Goal: Complete application form

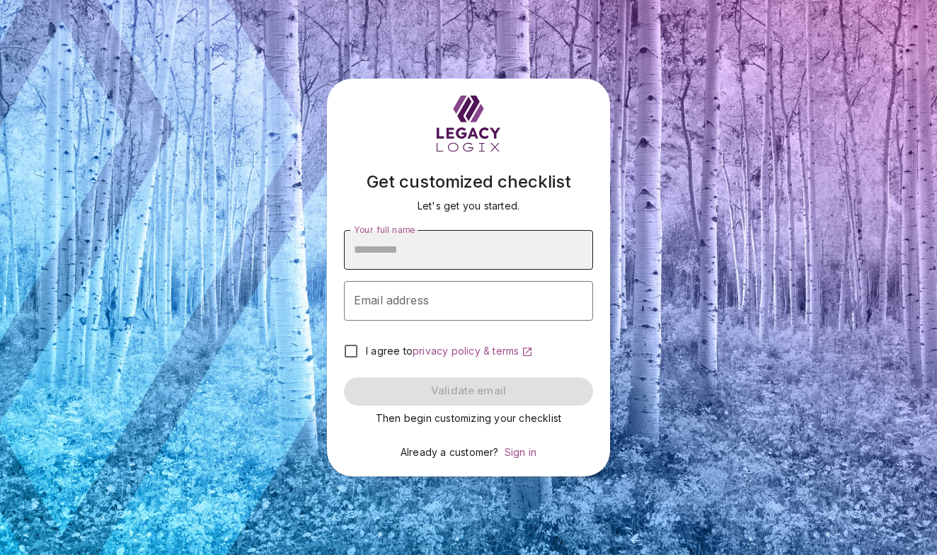
click at [429, 248] on input "Your full name" at bounding box center [468, 250] width 249 height 40
type input "**********"
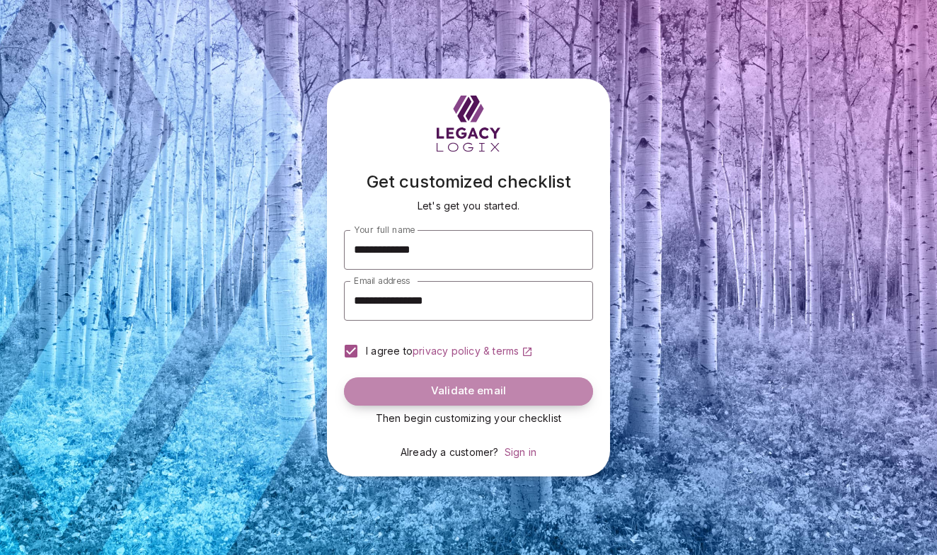
click at [434, 387] on span "Validate email" at bounding box center [468, 390] width 75 height 13
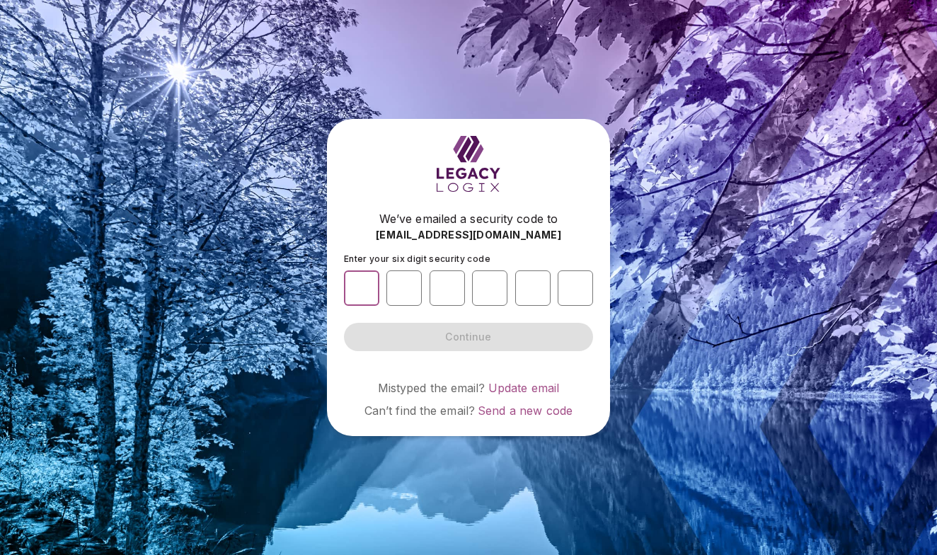
click at [369, 291] on input "number" at bounding box center [361, 287] width 35 height 35
type input "*"
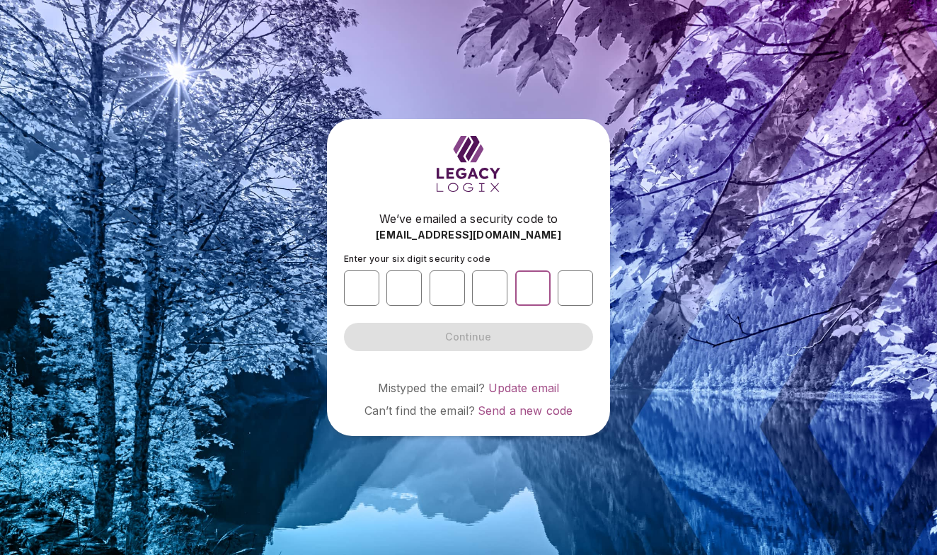
type input "*"
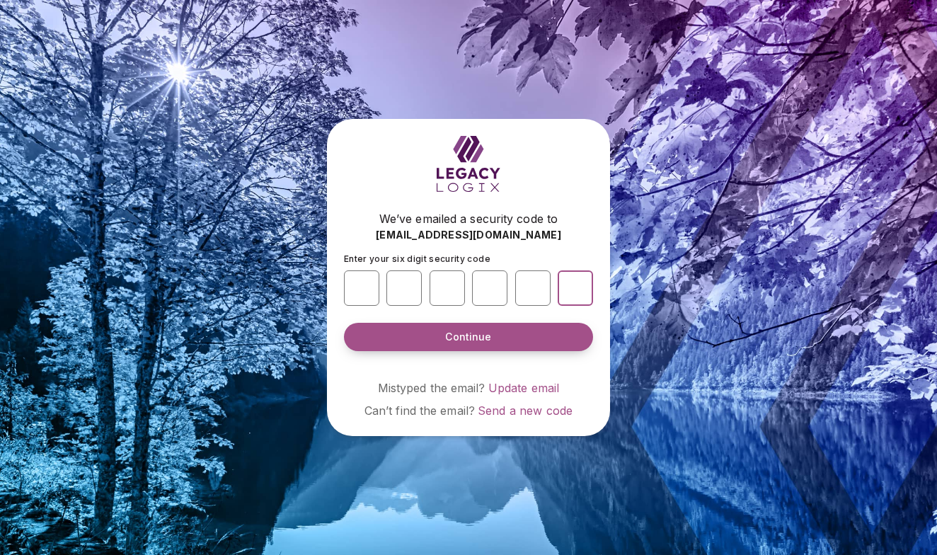
type input "*"
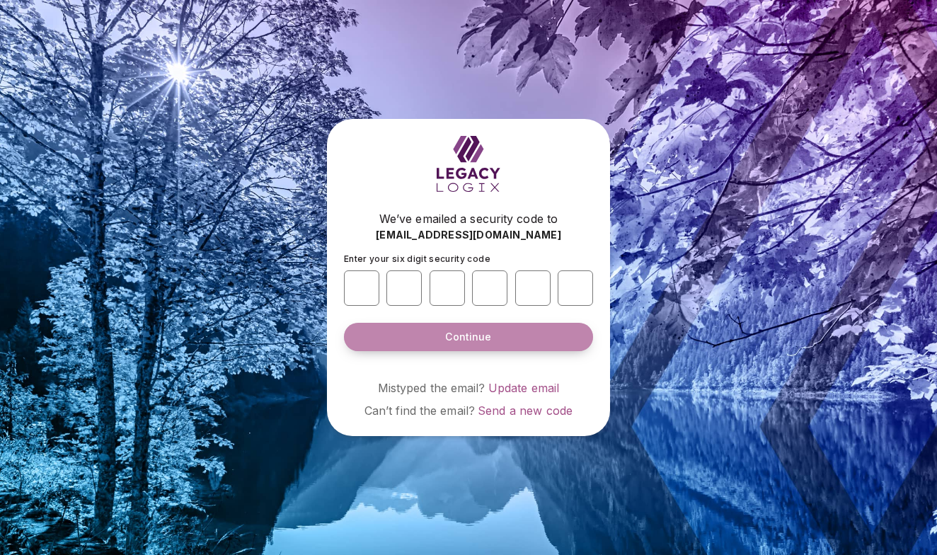
click at [395, 333] on button "Continue" at bounding box center [468, 337] width 249 height 28
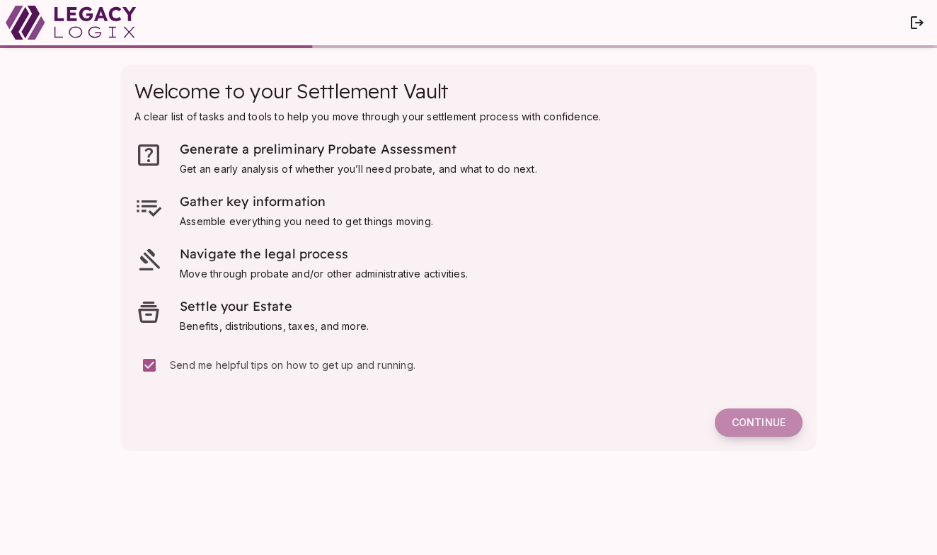
click at [753, 417] on span "Continue" at bounding box center [758, 422] width 54 height 13
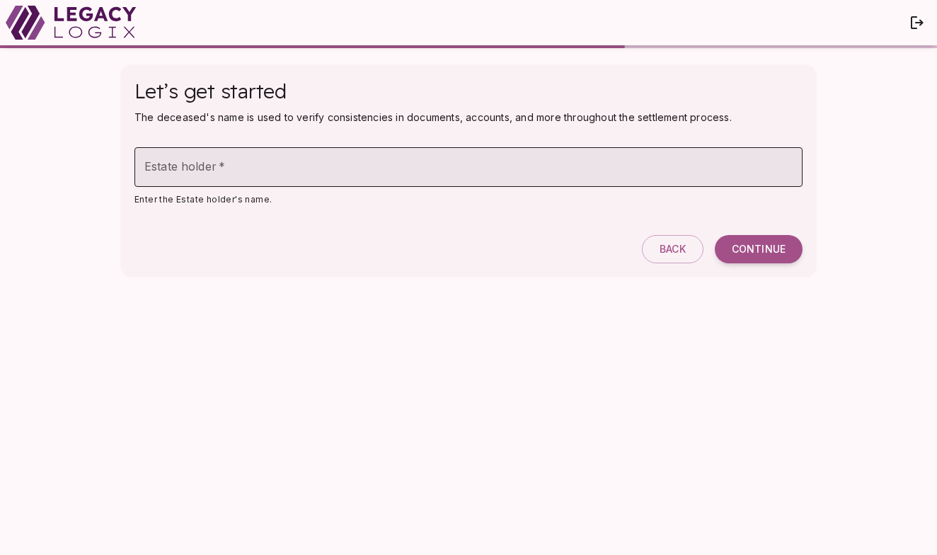
click at [174, 164] on input "Estate holder   *" at bounding box center [468, 167] width 668 height 40
type input "**********"
click at [736, 249] on span "Continue" at bounding box center [758, 249] width 54 height 13
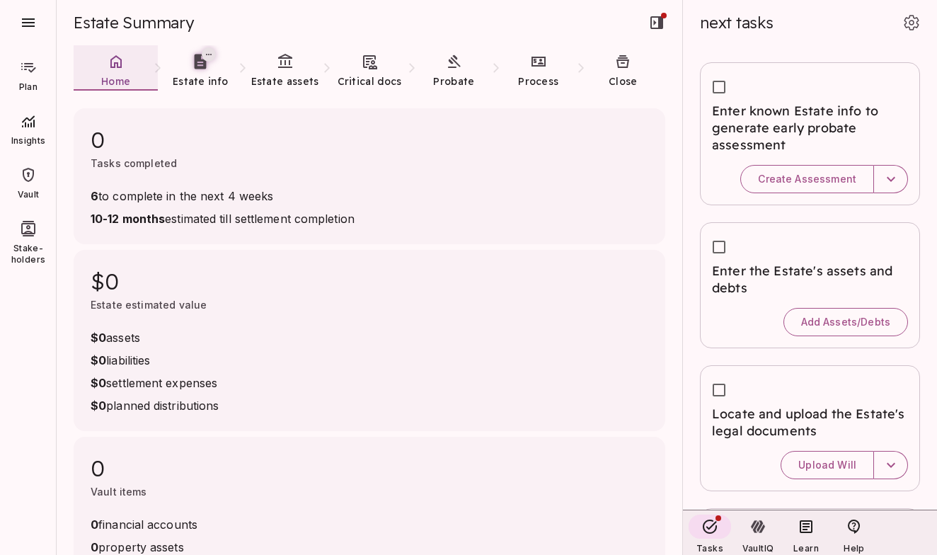
click at [114, 70] on link "Home" at bounding box center [116, 70] width 84 height 51
